Goal: Transaction & Acquisition: Download file/media

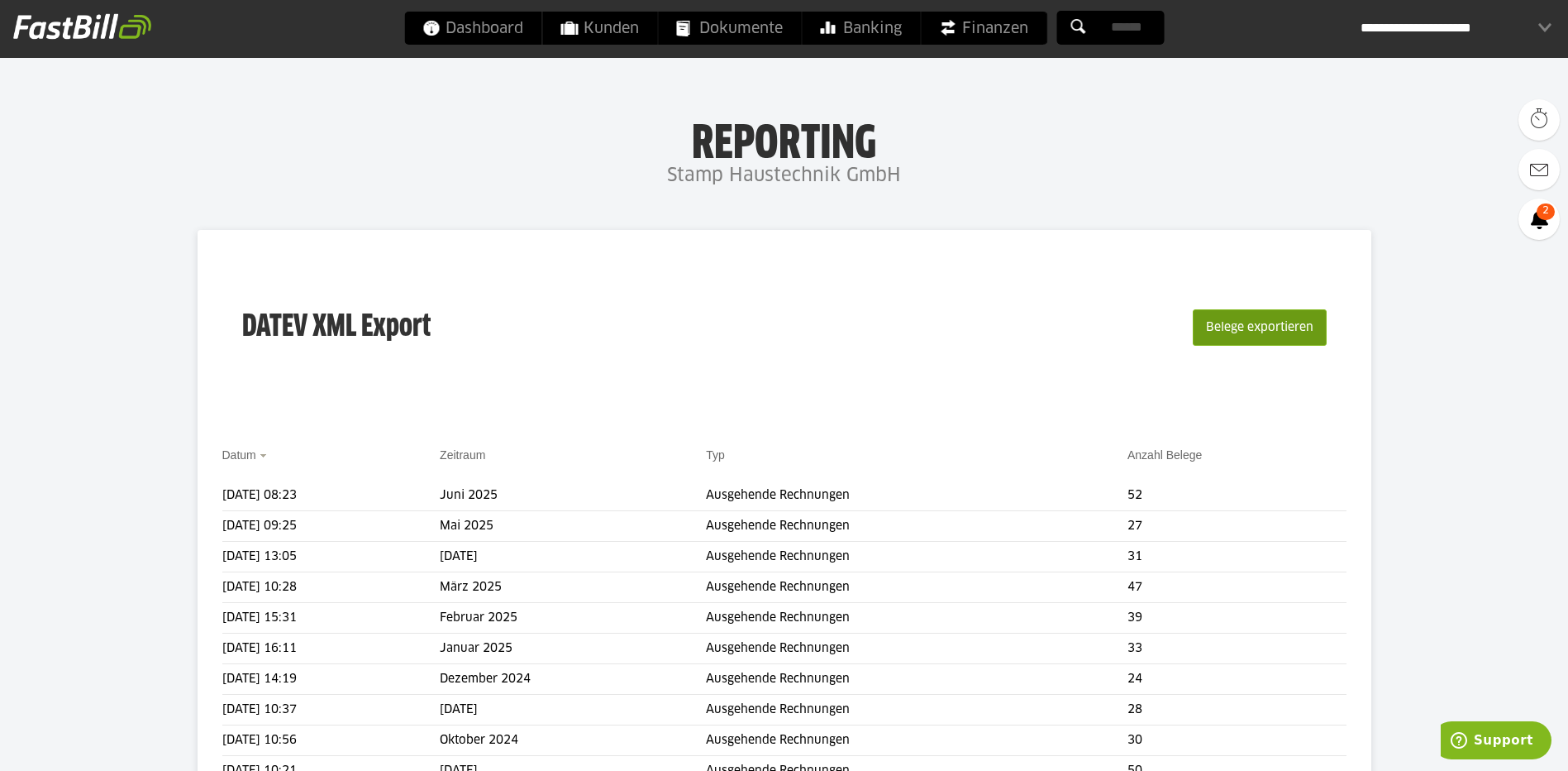
click at [1226, 338] on button "Belege exportieren" at bounding box center [1259, 327] width 134 height 37
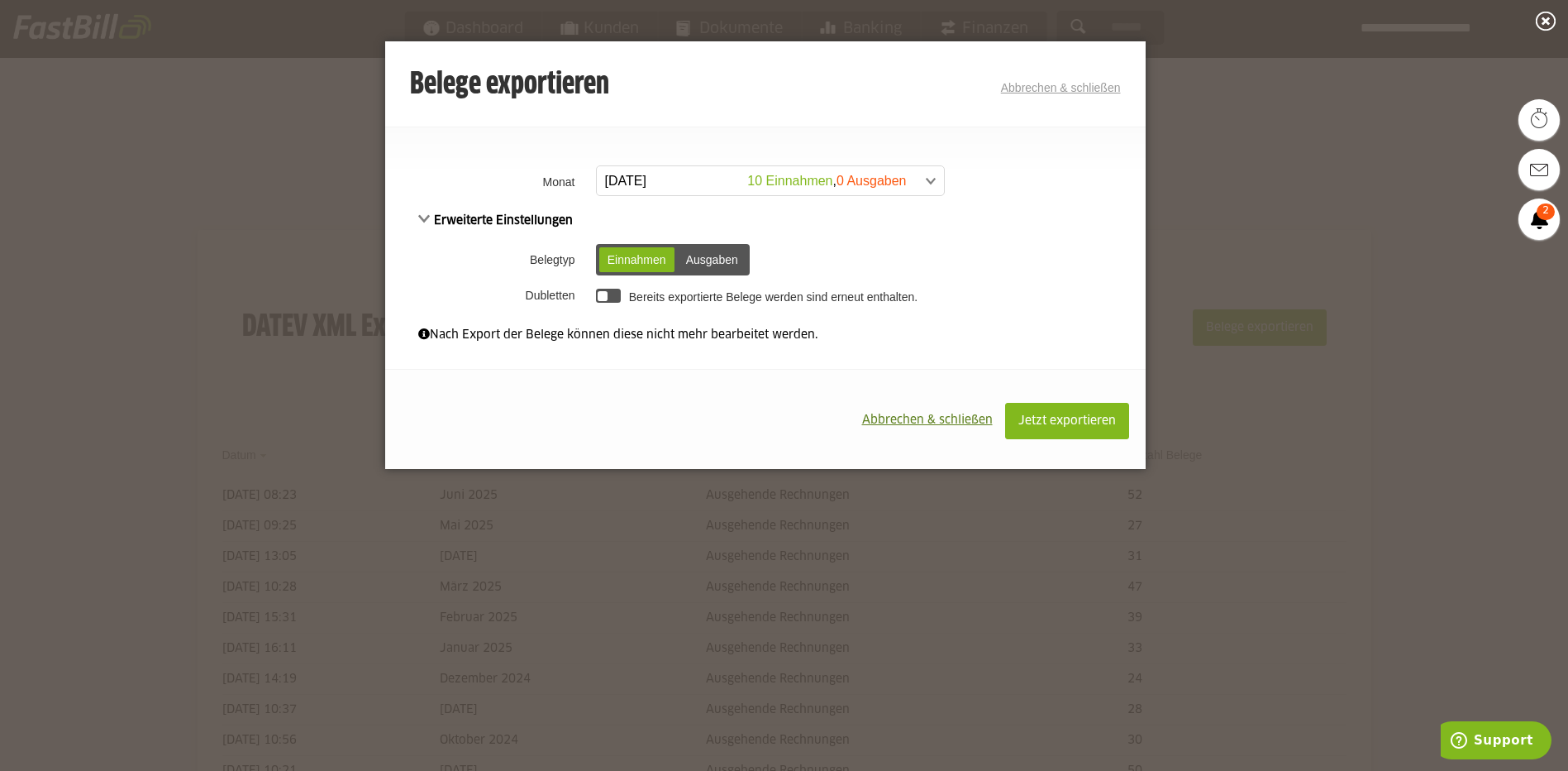
click at [659, 187] on span at bounding box center [762, 180] width 347 height 29
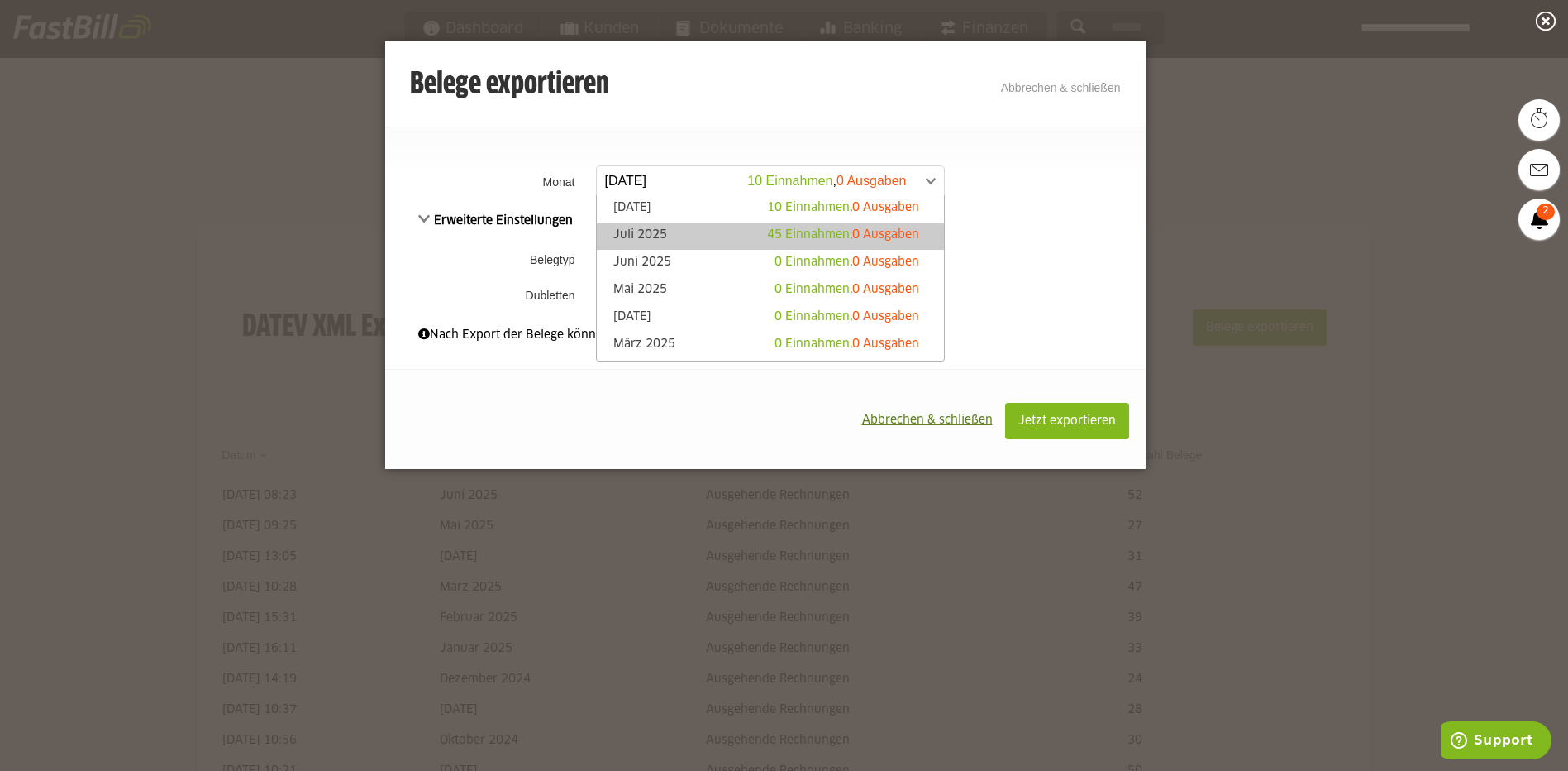
click at [656, 229] on link "[DATE] 45 Einnahmen , 0 Ausgaben" at bounding box center [770, 236] width 331 height 19
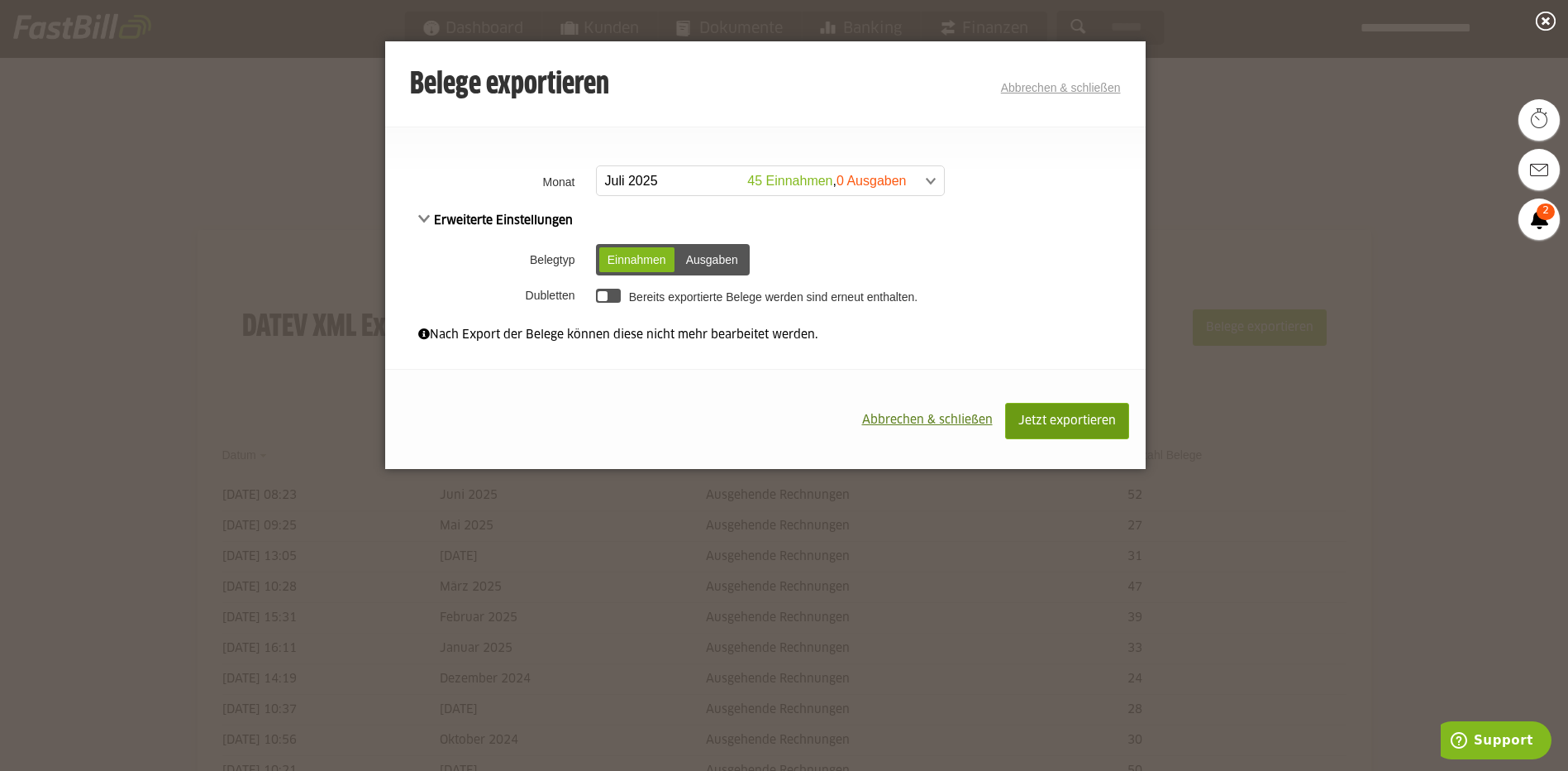
click at [1045, 417] on span "Jetzt exportieren" at bounding box center [1067, 420] width 97 height 12
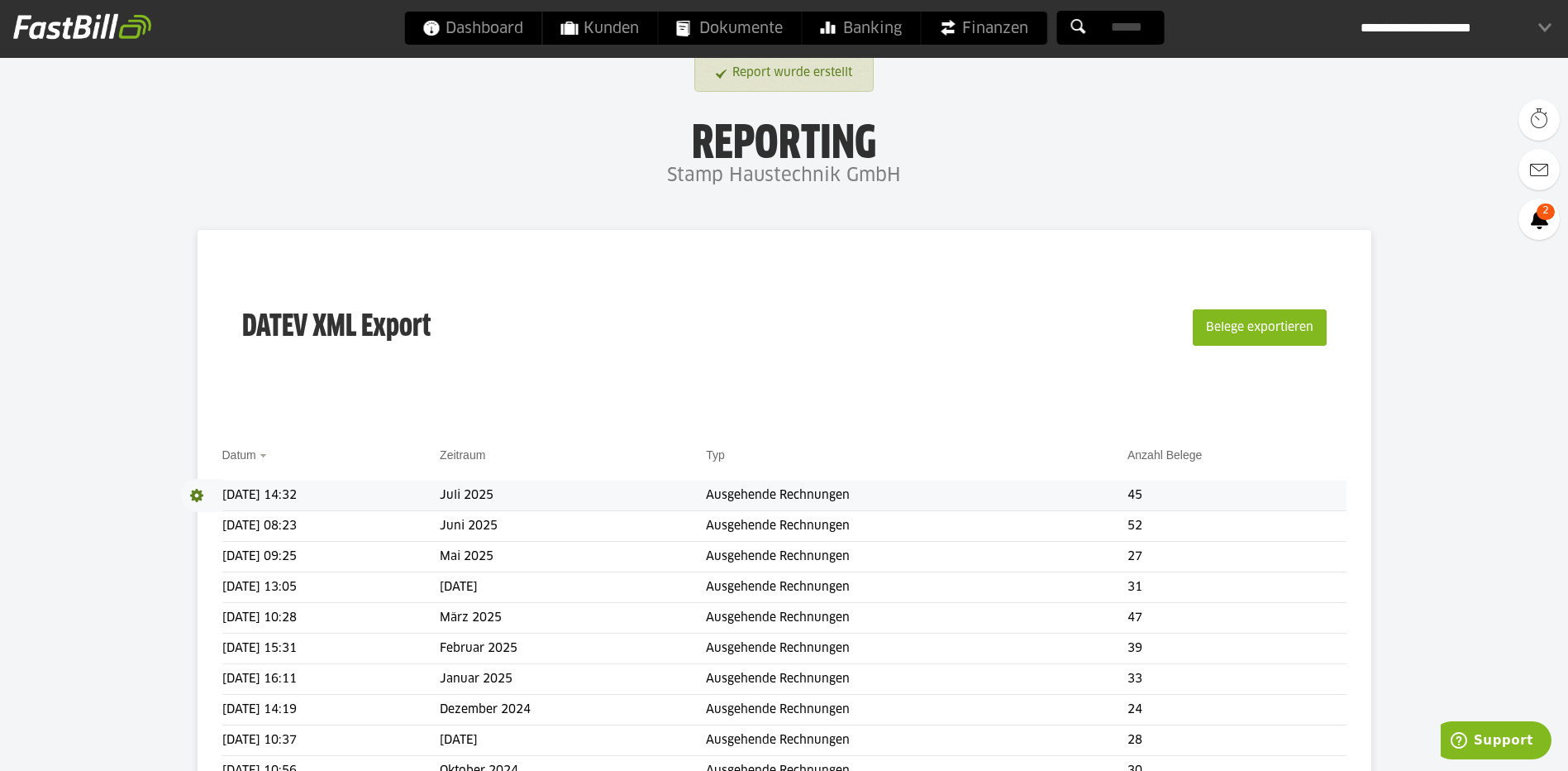
click at [198, 498] on span at bounding box center [202, 495] width 41 height 33
click at [210, 523] on link "Download" at bounding box center [225, 517] width 88 height 19
